Goal: Information Seeking & Learning: Find specific fact

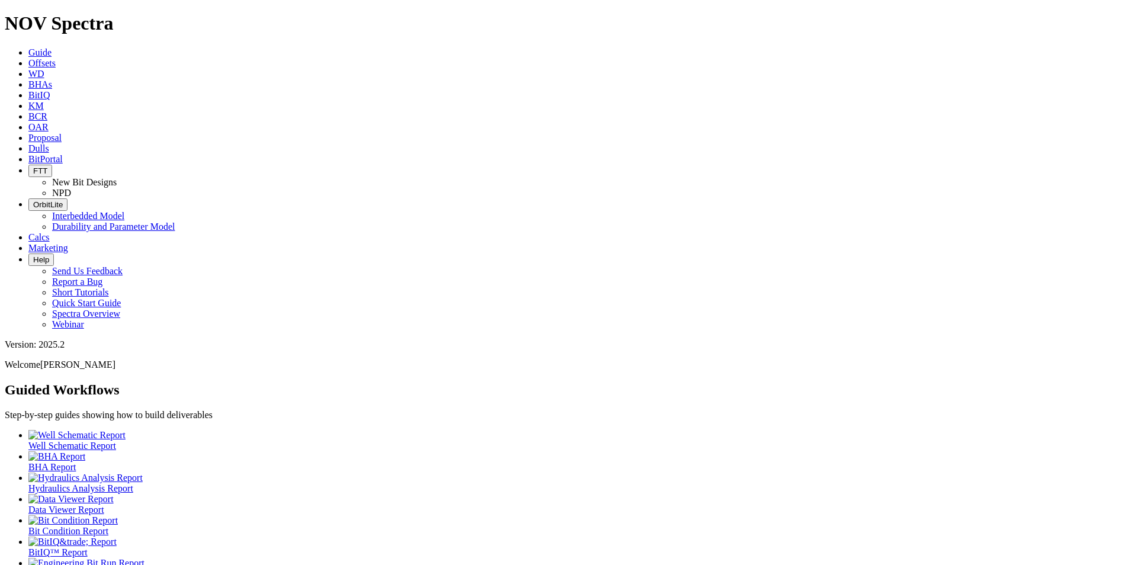
click at [28, 143] on icon at bounding box center [28, 148] width 0 height 10
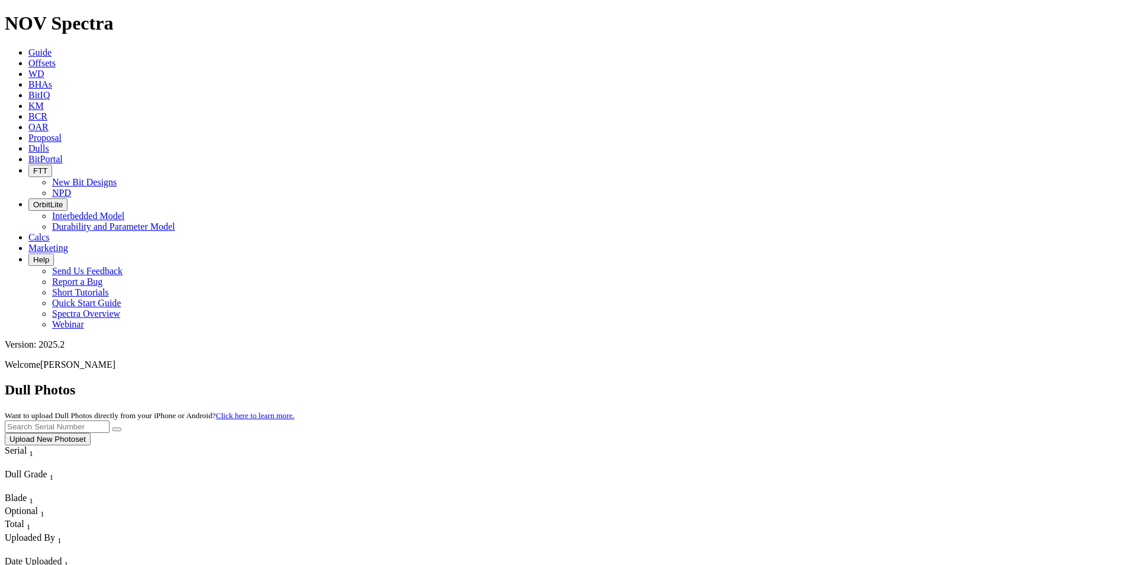
click at [110, 420] on input "text" at bounding box center [57, 426] width 105 height 12
click at [121, 428] on button "submit" at bounding box center [116, 430] width 9 height 4
drag, startPoint x: 891, startPoint y: 60, endPoint x: 769, endPoint y: 49, distance: 123.1
click at [769, 382] on div "Dull Photos Want to upload Dull Photos directly from your iPhone or Android? Cl…" at bounding box center [566, 413] width 1123 height 63
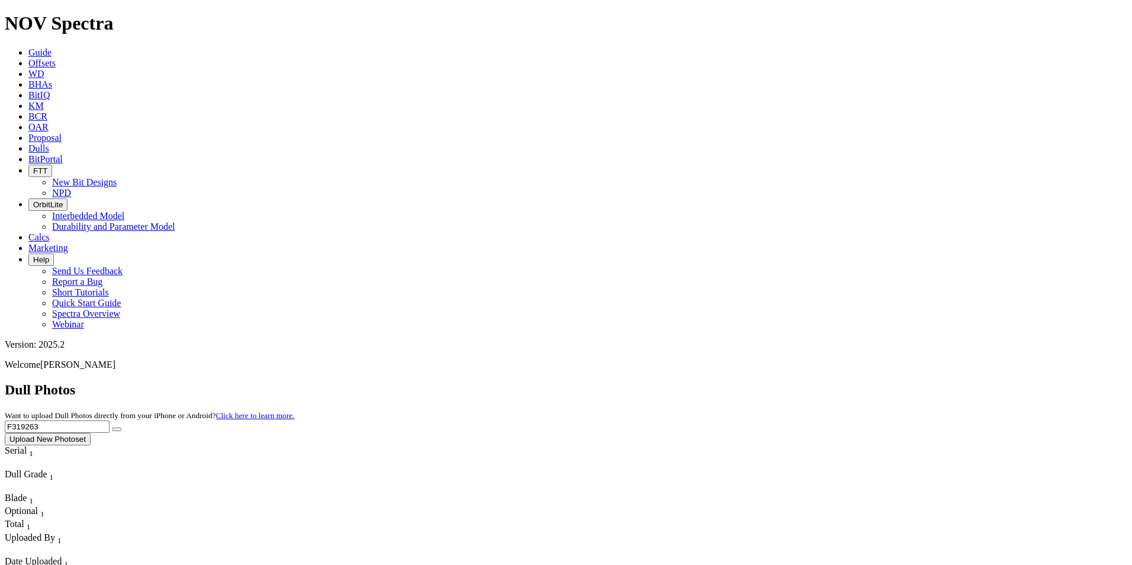
click at [110, 420] on input "F319263" at bounding box center [57, 426] width 105 height 12
click at [110, 420] on input "F319" at bounding box center [57, 426] width 105 height 12
click at [112, 428] on button "submit" at bounding box center [116, 430] width 9 height 4
click at [117, 429] on icon "submit" at bounding box center [117, 429] width 0 height 0
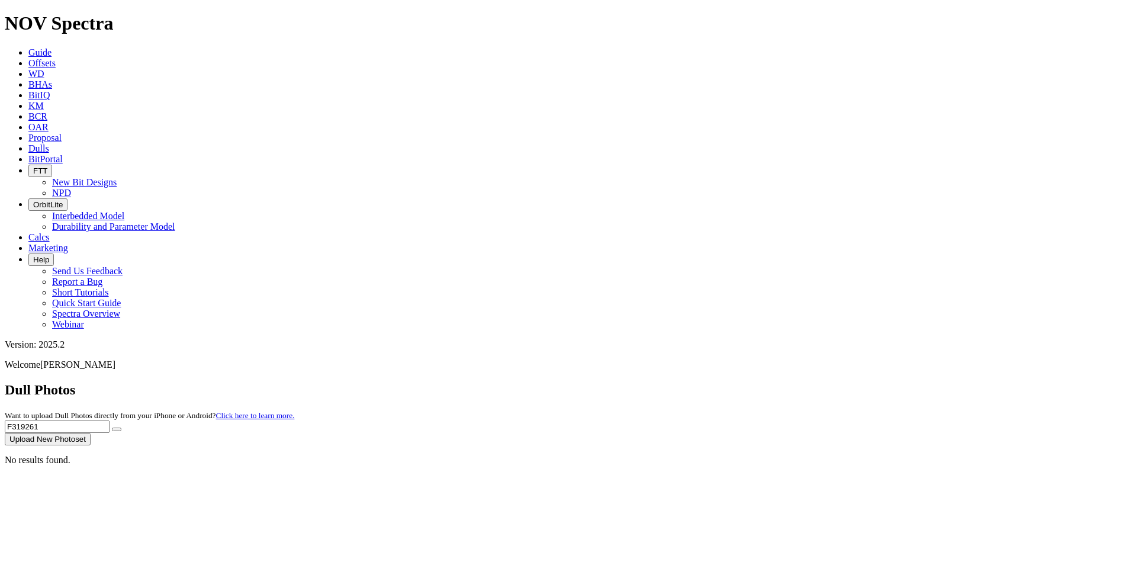
drag, startPoint x: 905, startPoint y: 51, endPoint x: 748, endPoint y: 44, distance: 156.5
click at [748, 382] on div "Dull Photos Want to upload Dull Photos directly from your iPhone or Android? Cl…" at bounding box center [566, 413] width 1123 height 63
type input "A320539"
drag, startPoint x: 998, startPoint y: 53, endPoint x: 995, endPoint y: 47, distance: 6.9
click at [117, 429] on icon "submit" at bounding box center [117, 429] width 0 height 0
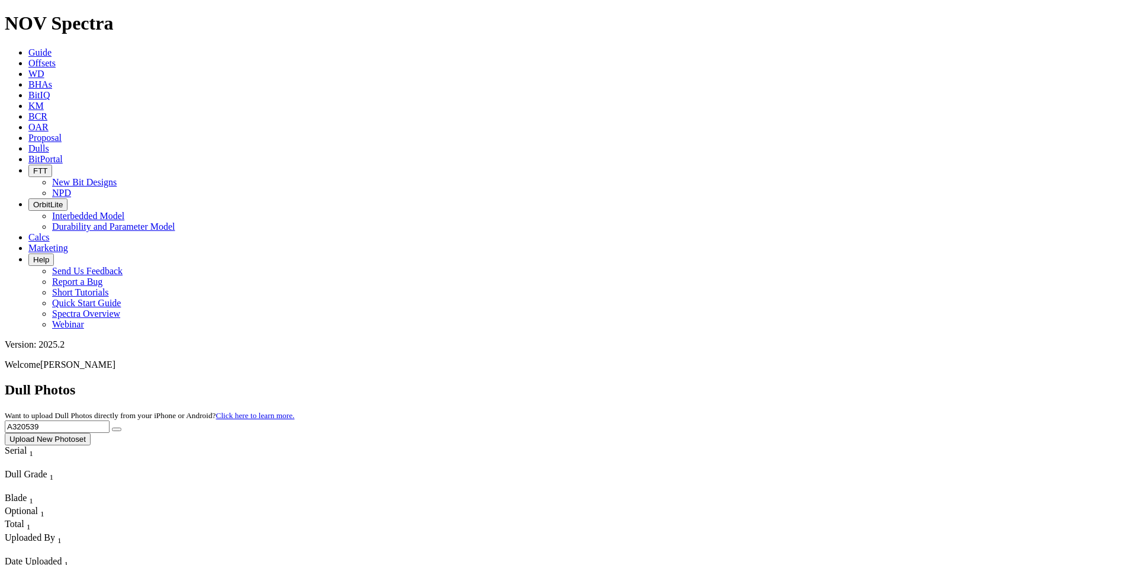
drag, startPoint x: 898, startPoint y: 52, endPoint x: 772, endPoint y: 46, distance: 126.9
click at [772, 382] on div "Dull Photos Want to upload Dull Photos directly from your iPhone or Android? Cl…" at bounding box center [566, 413] width 1123 height 63
type input "A320539"
click at [121, 428] on button "submit" at bounding box center [116, 430] width 9 height 4
drag, startPoint x: 927, startPoint y: 44, endPoint x: 793, endPoint y: 61, distance: 134.3
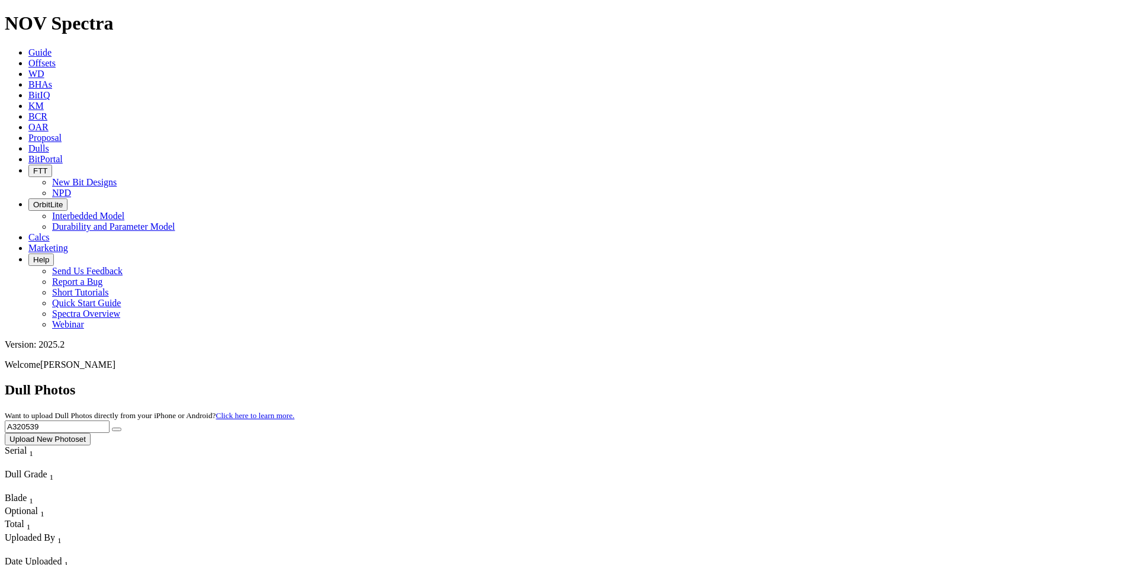
click at [792, 382] on div "Dull Photos Want to upload Dull Photos directly from your iPhone or Android? Cl…" at bounding box center [566, 413] width 1123 height 63
type input "A318533"
click at [121, 428] on button "submit" at bounding box center [116, 430] width 9 height 4
drag, startPoint x: 908, startPoint y: 52, endPoint x: 699, endPoint y: 59, distance: 209.1
click at [699, 382] on div "Dull Photos Want to upload Dull Photos directly from your iPhone or Android? Cl…" at bounding box center [566, 413] width 1123 height 63
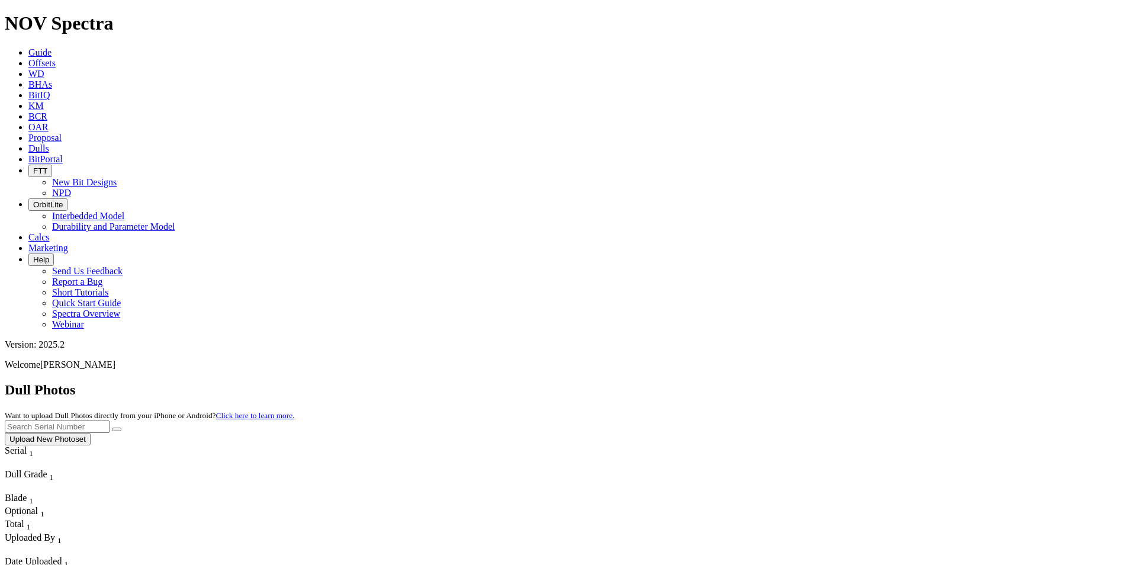
click at [110, 420] on input "text" at bounding box center [57, 426] width 105 height 12
type input "A310387"
click at [121, 428] on button "submit" at bounding box center [116, 430] width 9 height 4
drag, startPoint x: 928, startPoint y: 57, endPoint x: 812, endPoint y: 39, distance: 116.9
click at [812, 382] on div "Dull Photos Want to upload Dull Photos directly from your iPhone or Android? Cl…" at bounding box center [566, 413] width 1123 height 63
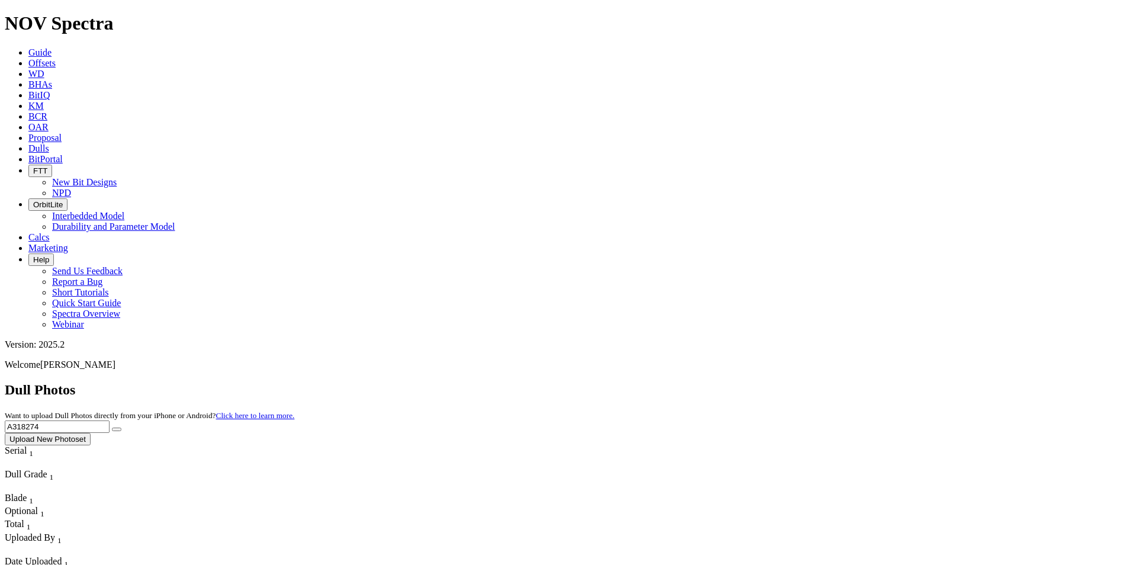
type input "A318274"
click at [121, 428] on button "submit" at bounding box center [116, 430] width 9 height 4
drag, startPoint x: 898, startPoint y: 57, endPoint x: 830, endPoint y: 49, distance: 68.7
click at [830, 382] on div "Dull Photos Want to upload Dull Photos directly from your iPhone or Android? Cl…" at bounding box center [566, 413] width 1123 height 63
drag, startPoint x: 991, startPoint y: 54, endPoint x: 968, endPoint y: 50, distance: 22.8
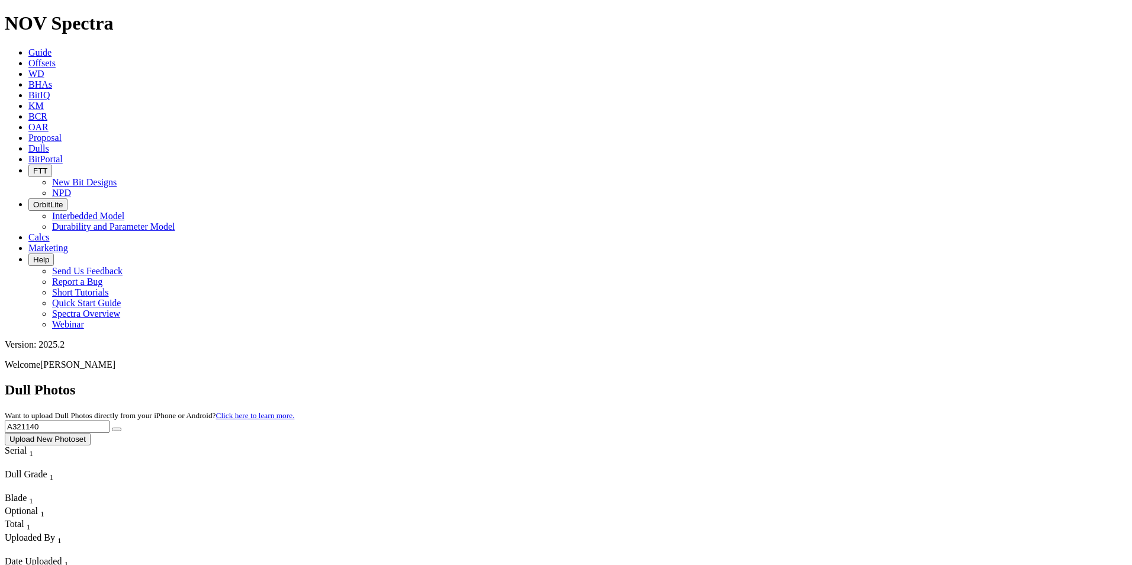
click at [121, 428] on button "submit" at bounding box center [116, 430] width 9 height 4
drag, startPoint x: 859, startPoint y: 43, endPoint x: 812, endPoint y: 46, distance: 46.9
click at [812, 382] on div "Dull Photos Want to upload Dull Photos directly from your iPhone or Android? Cl…" at bounding box center [566, 413] width 1123 height 63
type input "A321532"
click at [121, 428] on button "submit" at bounding box center [116, 430] width 9 height 4
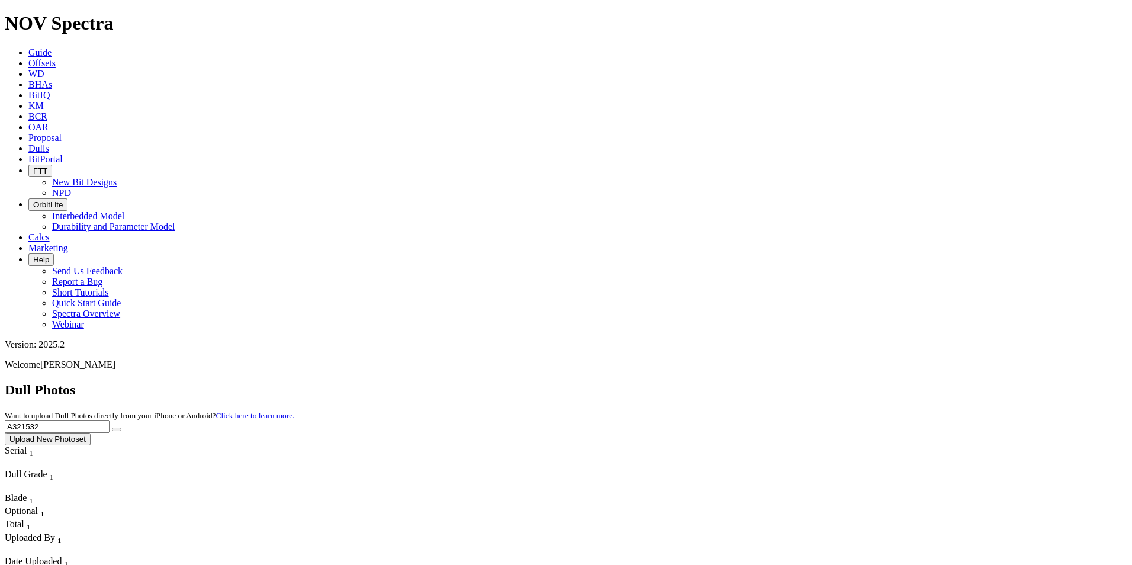
drag, startPoint x: 889, startPoint y: 46, endPoint x: 819, endPoint y: 38, distance: 70.2
click at [819, 382] on div "Dull Photos Want to upload Dull Photos directly from your iPhone or Android? Cl…" at bounding box center [566, 413] width 1123 height 63
drag, startPoint x: 889, startPoint y: 56, endPoint x: 795, endPoint y: 48, distance: 94.5
click at [795, 382] on div "Dull Photos Want to upload Dull Photos directly from your iPhone or Android? Cl…" at bounding box center [566, 413] width 1123 height 63
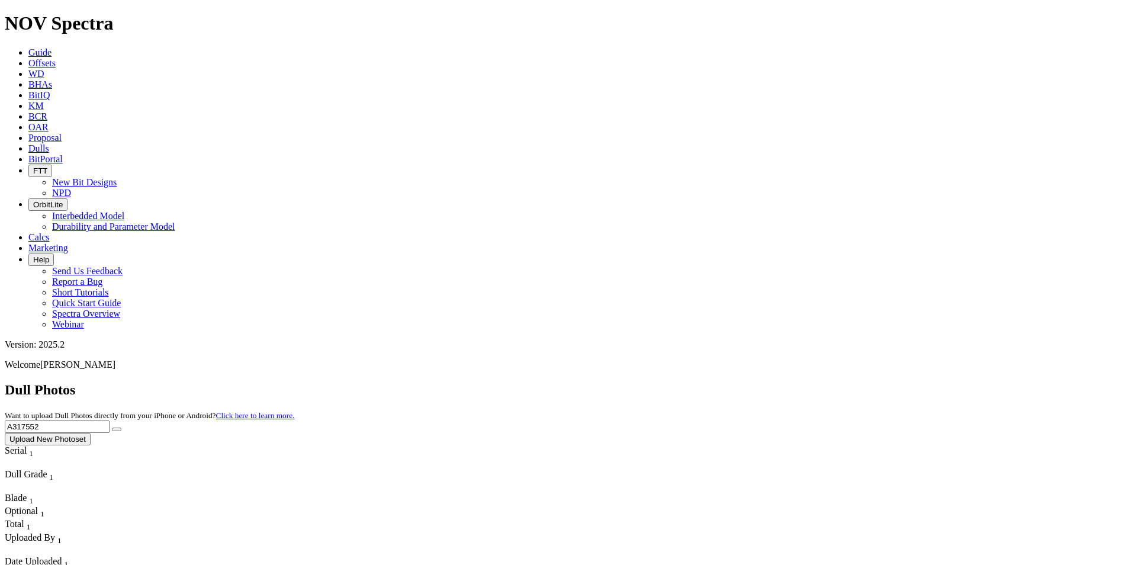
click at [112, 428] on button "submit" at bounding box center [116, 430] width 9 height 4
drag, startPoint x: 919, startPoint y: 50, endPoint x: 838, endPoint y: 45, distance: 80.7
click at [838, 382] on div "Dull Photos Want to upload Dull Photos directly from your iPhone or Android? Cl…" at bounding box center [566, 413] width 1123 height 63
type input "A320730"
click at [121, 428] on button "submit" at bounding box center [116, 430] width 9 height 4
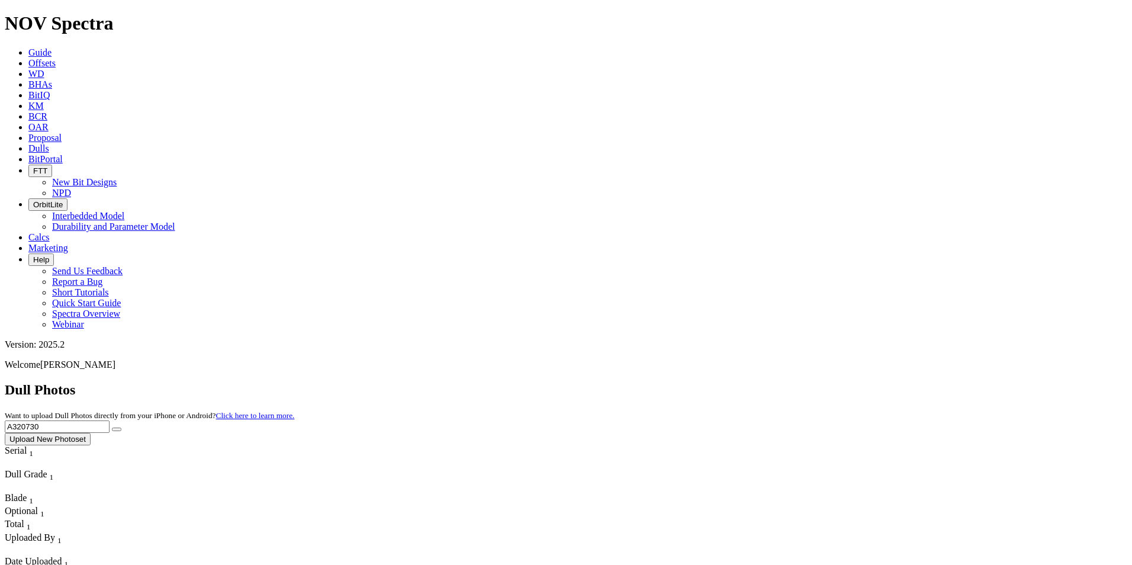
drag, startPoint x: 885, startPoint y: 47, endPoint x: 815, endPoint y: 52, distance: 69.4
click at [815, 382] on div "Dull Photos Want to upload Dull Photos directly from your iPhone or Android? Cl…" at bounding box center [566, 413] width 1123 height 63
click at [112, 428] on button "submit" at bounding box center [116, 430] width 9 height 4
drag, startPoint x: 920, startPoint y: 46, endPoint x: 828, endPoint y: 46, distance: 91.2
click at [828, 382] on div "Dull Photos Want to upload Dull Photos directly from your iPhone or Android? Cl…" at bounding box center [566, 413] width 1123 height 63
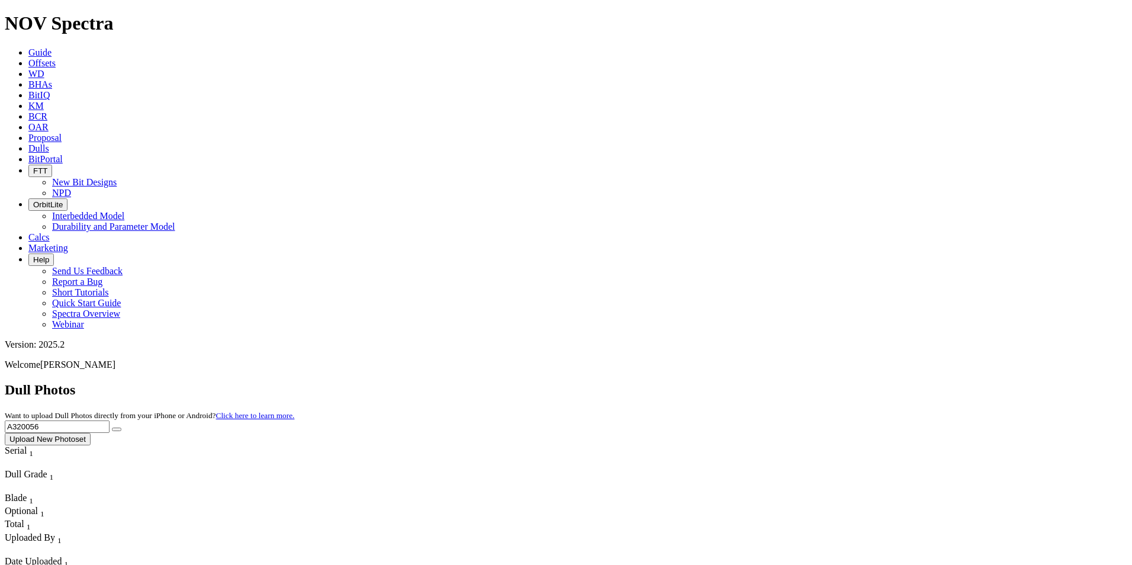
click at [112, 428] on button "submit" at bounding box center [116, 430] width 9 height 4
drag, startPoint x: 904, startPoint y: 57, endPoint x: 837, endPoint y: 56, distance: 67.5
click at [837, 382] on div "Dull Photos Want to upload Dull Photos directly from your iPhone or Android? Cl…" at bounding box center [566, 413] width 1123 height 63
type input "A320539"
click at [112, 428] on button "submit" at bounding box center [116, 430] width 9 height 4
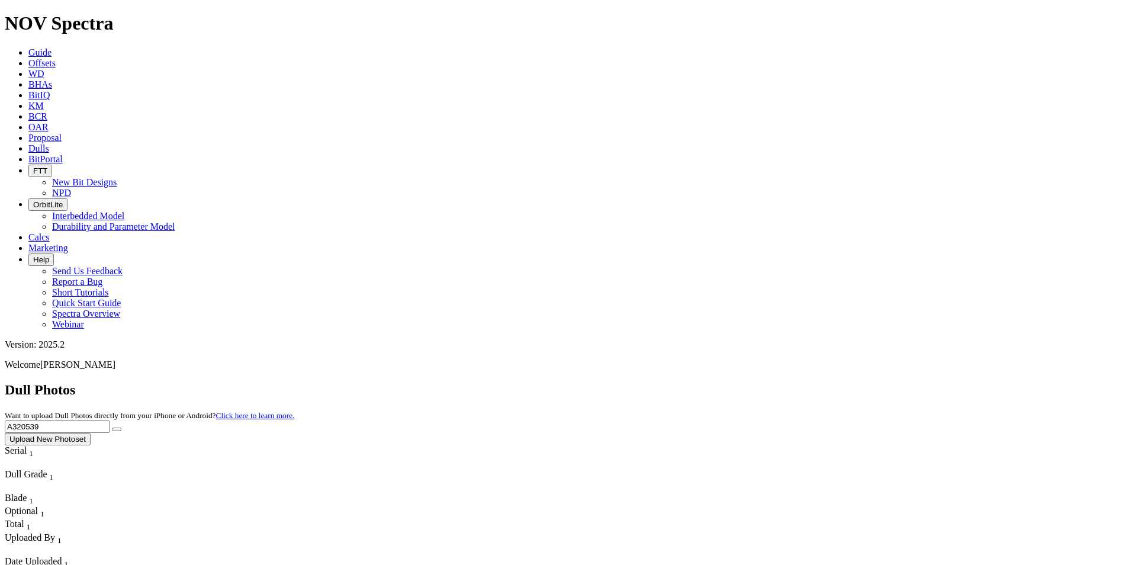
drag, startPoint x: 908, startPoint y: 59, endPoint x: 719, endPoint y: 59, distance: 189.5
click at [719, 382] on div "Dull Photos Want to upload Dull Photos directly from your iPhone or Android? Cl…" at bounding box center [566, 413] width 1123 height 63
click at [121, 428] on button "submit" at bounding box center [116, 430] width 9 height 4
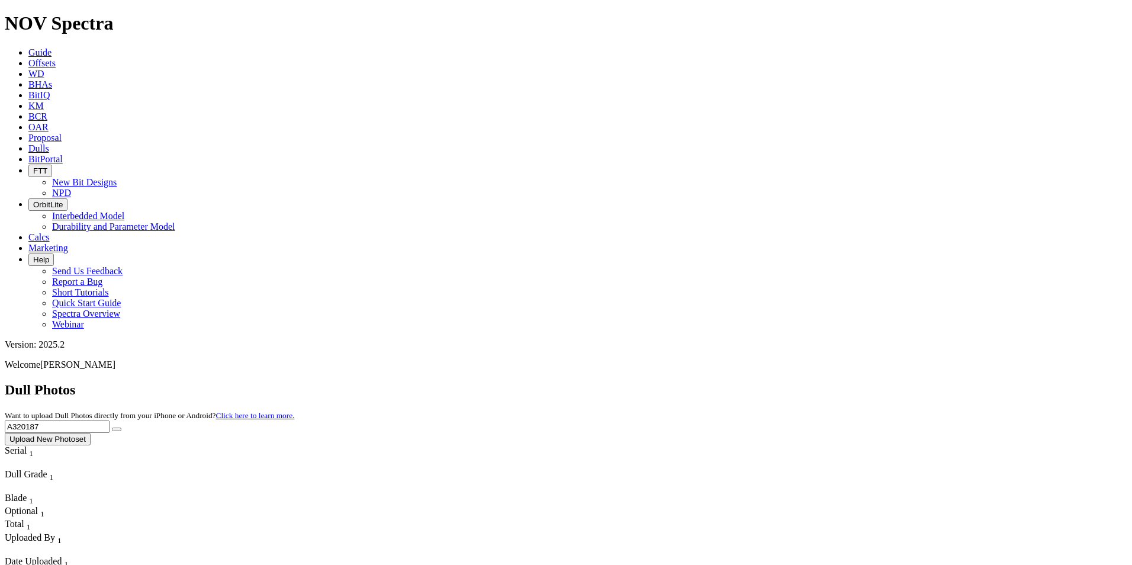
drag, startPoint x: 880, startPoint y: 57, endPoint x: 814, endPoint y: 53, distance: 66.5
click at [814, 382] on div "Dull Photos Want to upload Dull Photos directly from your iPhone or Android? Cl…" at bounding box center [566, 413] width 1123 height 63
click at [112, 428] on button "submit" at bounding box center [116, 430] width 9 height 4
drag, startPoint x: 891, startPoint y: 54, endPoint x: 801, endPoint y: 33, distance: 92.1
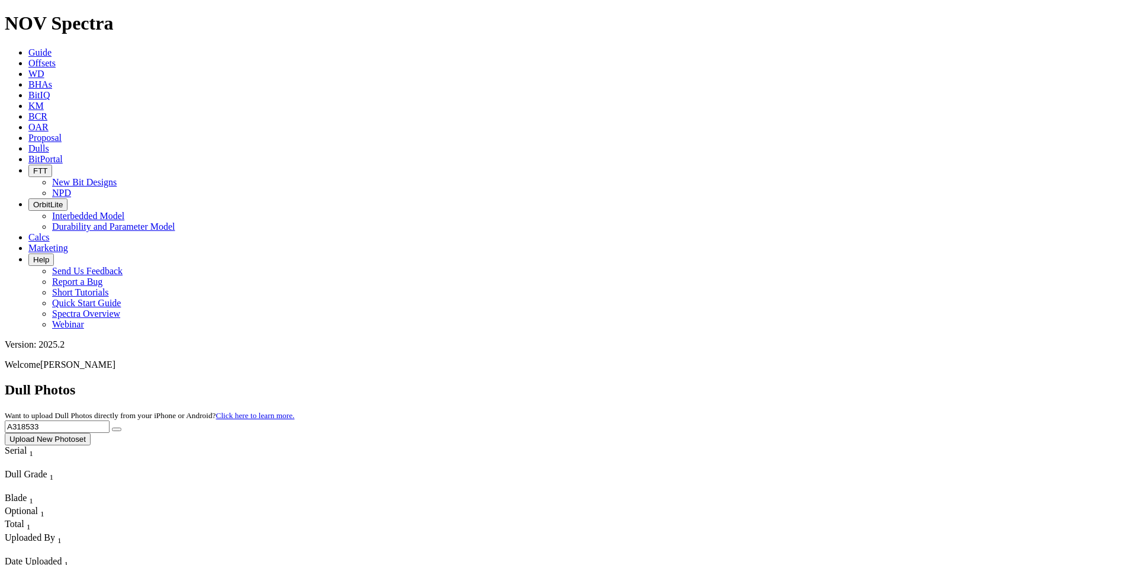
click at [112, 428] on button "submit" at bounding box center [116, 430] width 9 height 4
drag, startPoint x: 888, startPoint y: 50, endPoint x: 772, endPoint y: 44, distance: 116.8
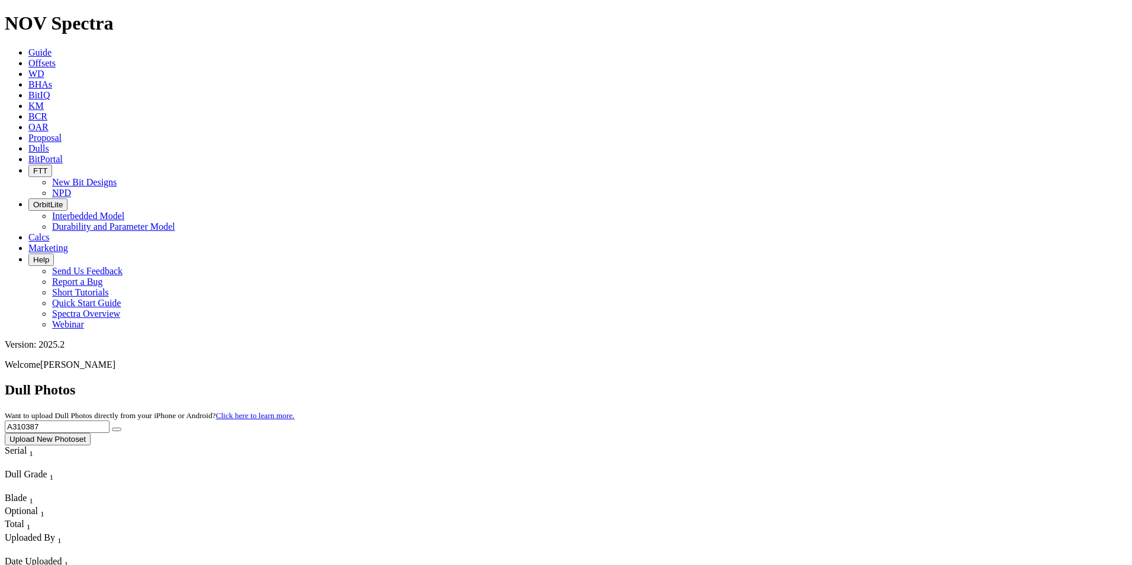
click at [772, 382] on div "Dull Photos Want to upload Dull Photos directly from your iPhone or Android? Cl…" at bounding box center [566, 413] width 1123 height 63
type input "A318274"
click at [121, 428] on button "submit" at bounding box center [116, 430] width 9 height 4
drag, startPoint x: 897, startPoint y: 51, endPoint x: 809, endPoint y: 43, distance: 88.0
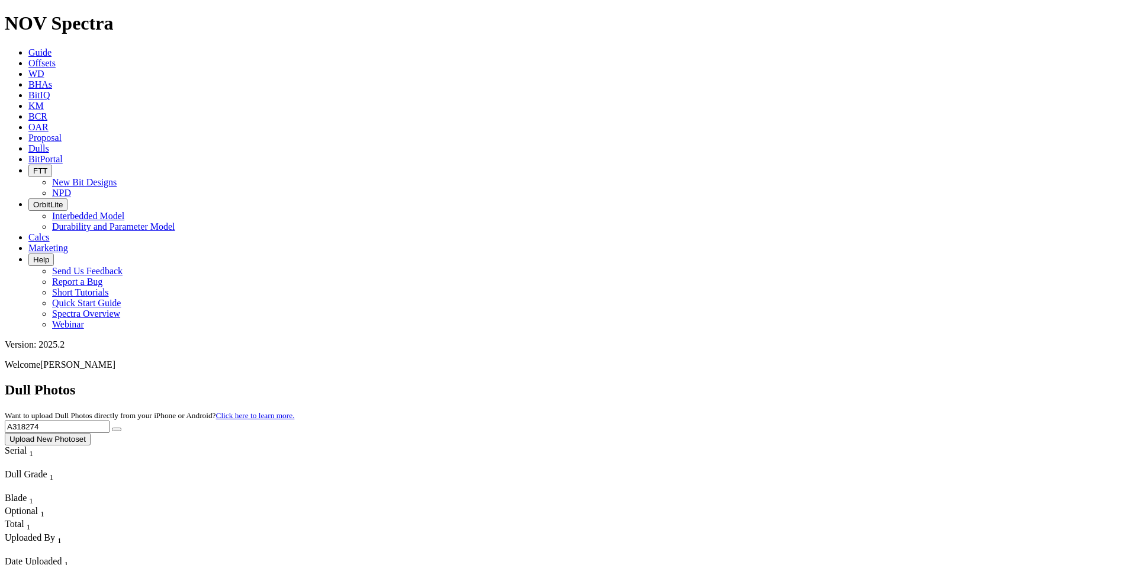
click at [809, 382] on div "Dull Photos Want to upload Dull Photos directly from your iPhone or Android? Cl…" at bounding box center [566, 413] width 1123 height 63
click at [112, 428] on button "submit" at bounding box center [116, 430] width 9 height 4
drag, startPoint x: 902, startPoint y: 46, endPoint x: 827, endPoint y: 51, distance: 74.8
click at [827, 382] on div "Dull Photos Want to upload Dull Photos directly from your iPhone or Android? Cl…" at bounding box center [566, 413] width 1123 height 63
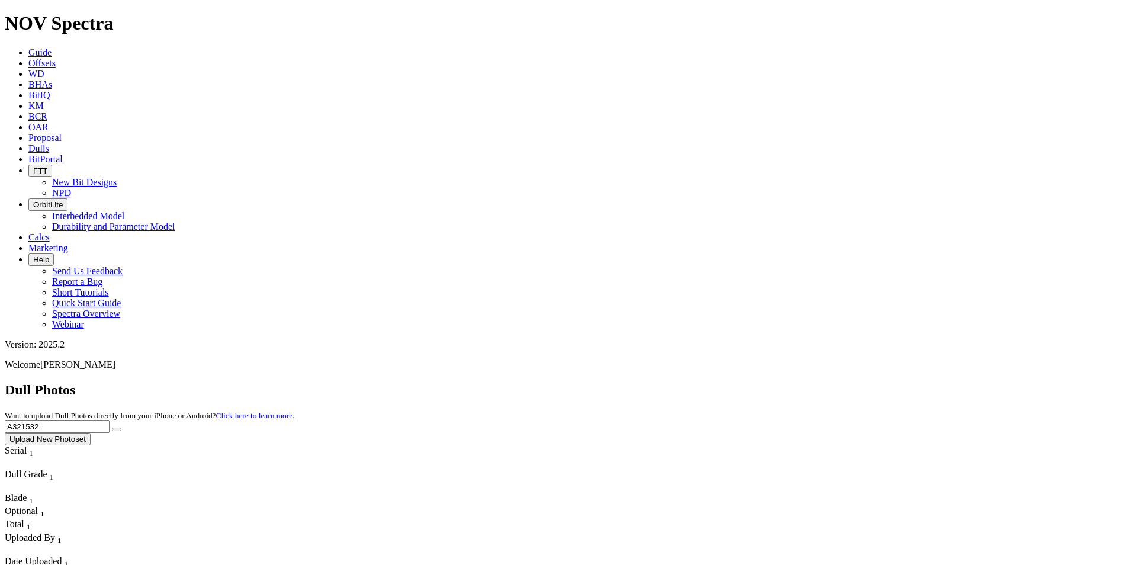
type input "A321532"
click at [121, 428] on button "submit" at bounding box center [116, 430] width 9 height 4
drag, startPoint x: 923, startPoint y: 50, endPoint x: 833, endPoint y: 46, distance: 90.7
click at [833, 382] on div "Dull Photos Want to upload Dull Photos directly from your iPhone or Android? Cl…" at bounding box center [566, 413] width 1123 height 63
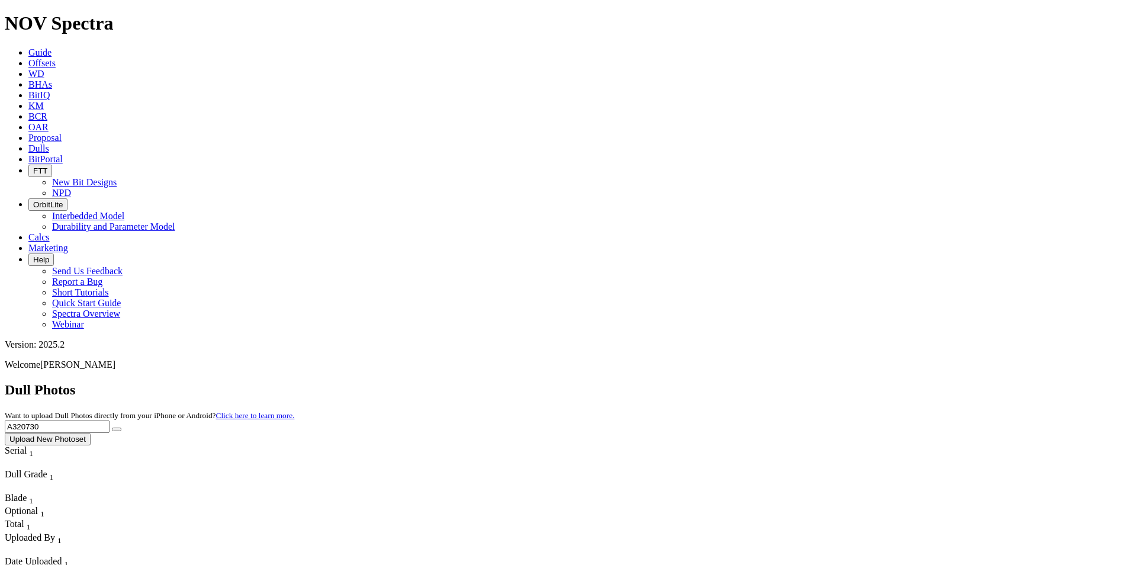
type input "A320730"
click at [121, 428] on button "submit" at bounding box center [116, 430] width 9 height 4
drag, startPoint x: 864, startPoint y: 54, endPoint x: 813, endPoint y: 44, distance: 51.9
click at [818, 382] on div "Dull Photos Want to upload Dull Photos directly from your iPhone or Android? Cl…" at bounding box center [566, 413] width 1123 height 63
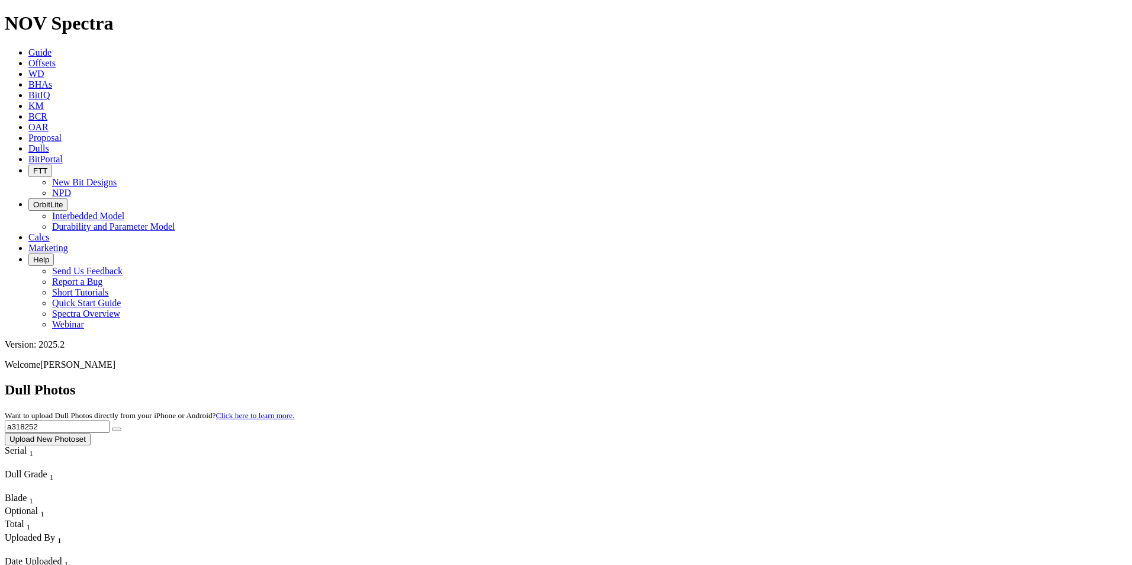
type input "a318252"
click at [117, 429] on icon "submit" at bounding box center [117, 429] width 0 height 0
drag, startPoint x: 919, startPoint y: 53, endPoint x: 776, endPoint y: 34, distance: 144.5
click at [775, 382] on div "Dull Photos Want to upload Dull Photos directly from your iPhone or Android? Cl…" at bounding box center [566, 413] width 1123 height 63
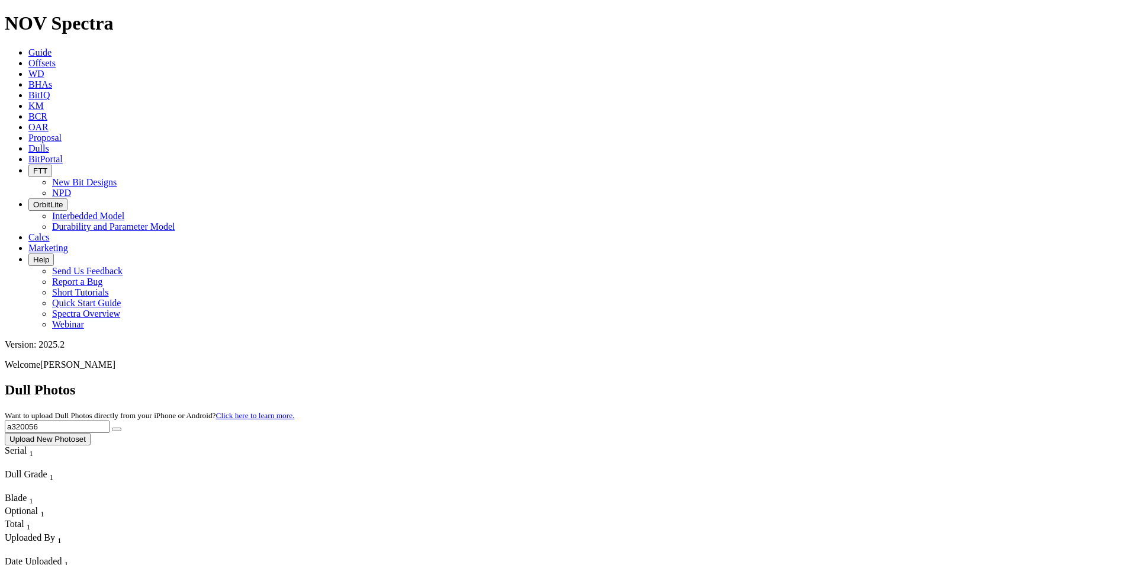
click at [112, 428] on button "submit" at bounding box center [116, 430] width 9 height 4
click at [110, 420] on input "a320056" at bounding box center [57, 426] width 105 height 12
click at [110, 420] on input "A320056" at bounding box center [57, 426] width 105 height 12
click at [121, 428] on button "submit" at bounding box center [116, 430] width 9 height 4
drag, startPoint x: 917, startPoint y: 59, endPoint x: 836, endPoint y: 68, distance: 81.5
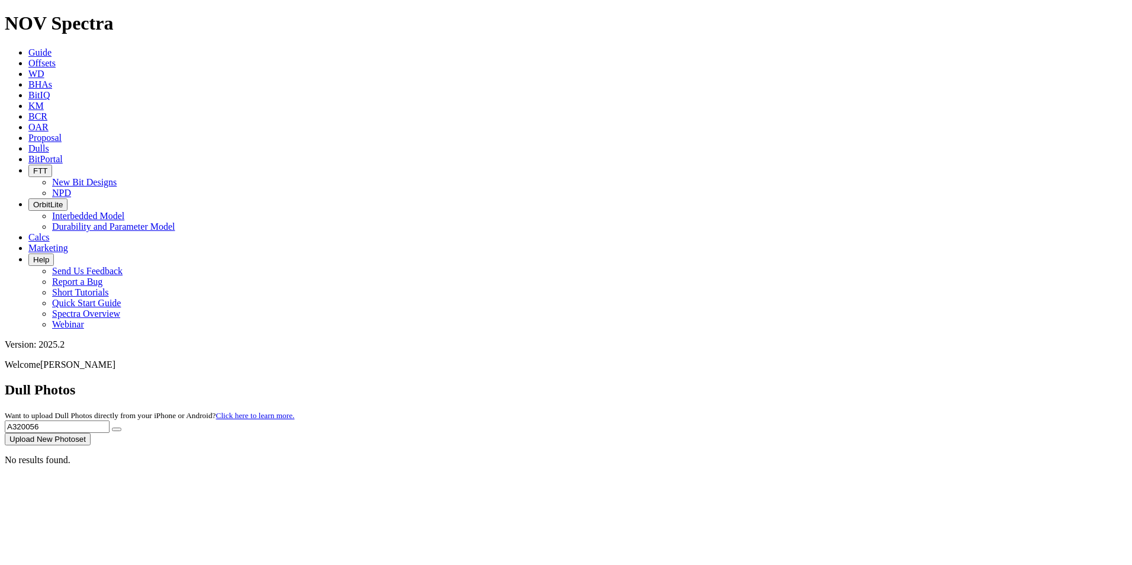
click at [836, 382] on div "Dull Photos Want to upload Dull Photos directly from your iPhone or Android? Cl…" at bounding box center [566, 413] width 1123 height 63
type input "A318252"
click at [112, 428] on button "submit" at bounding box center [116, 430] width 9 height 4
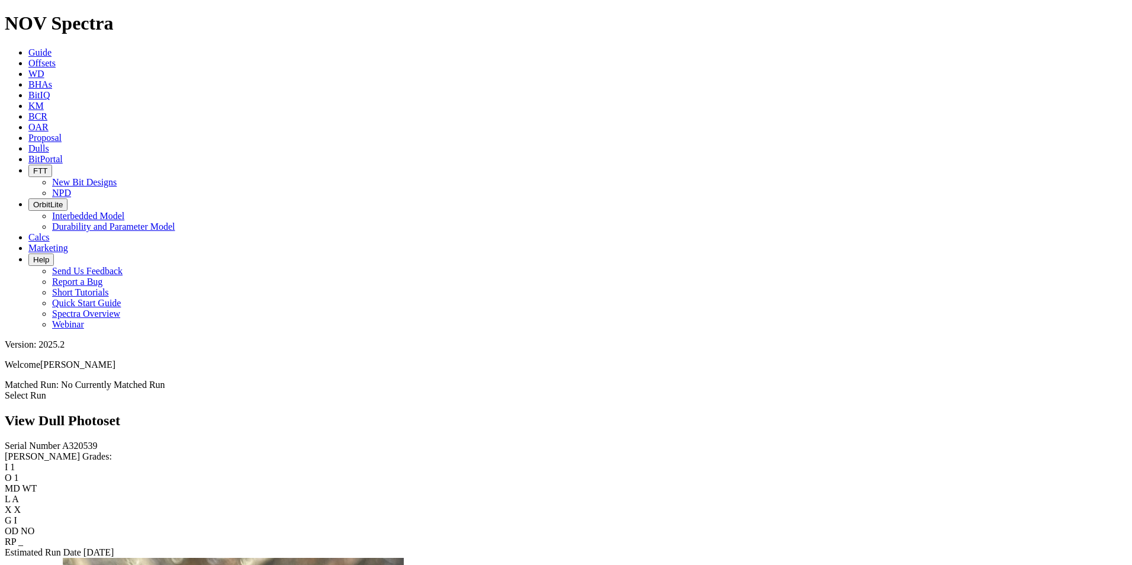
scroll to position [1303, 0]
click at [111, 547] on div "Estimated Run Date [DATE]" at bounding box center [566, 552] width 1123 height 11
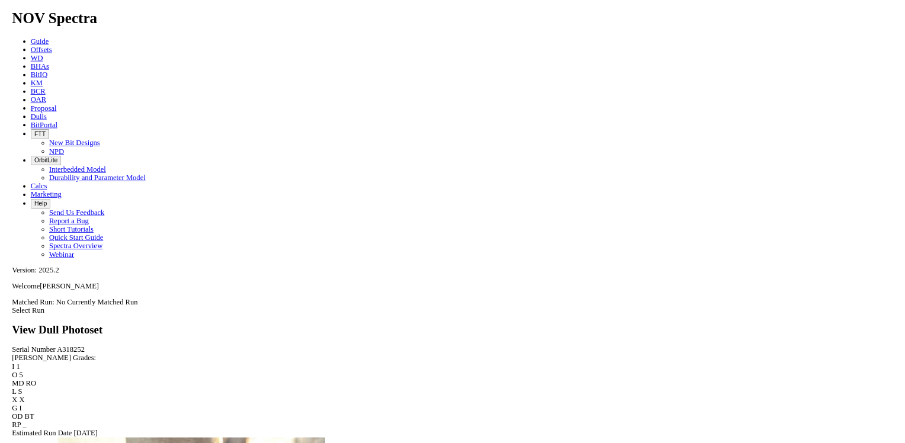
scroll to position [651, 0]
